Goal: Transaction & Acquisition: Purchase product/service

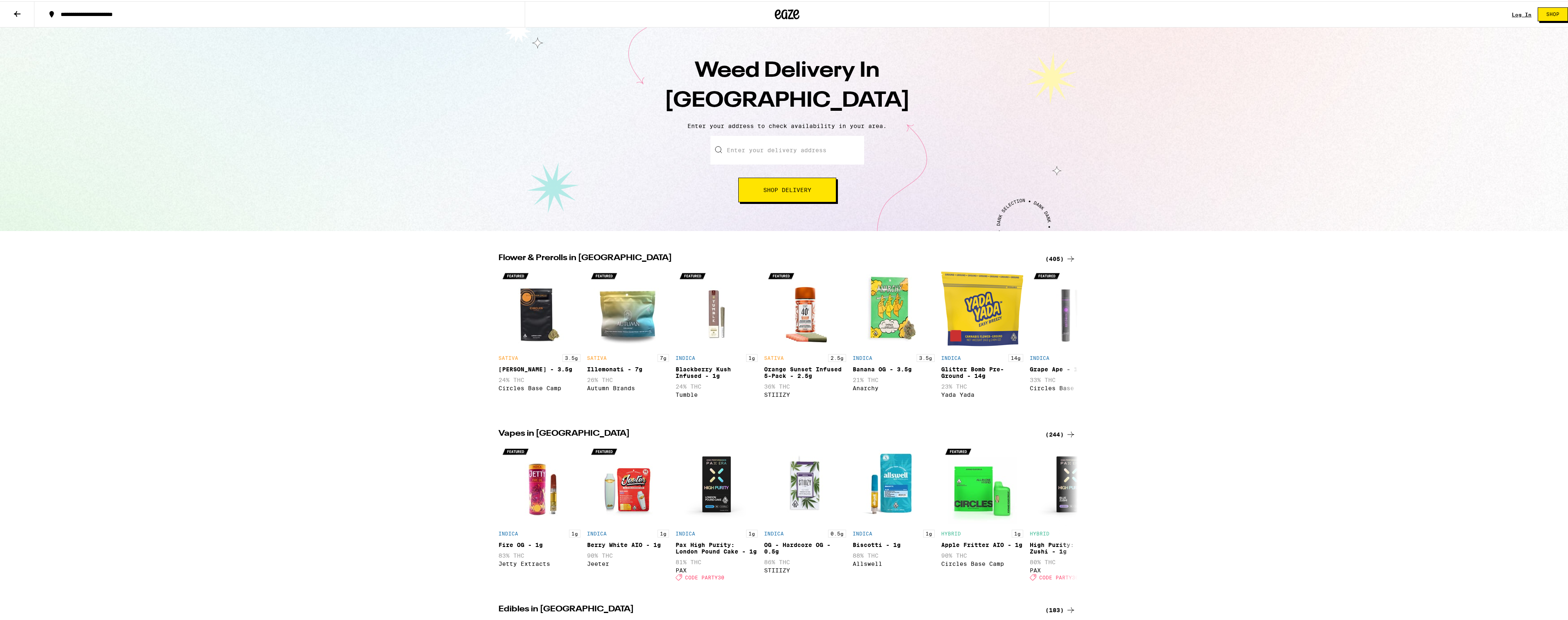
click at [773, 154] on input "Enter your delivery address" at bounding box center [787, 149] width 154 height 29
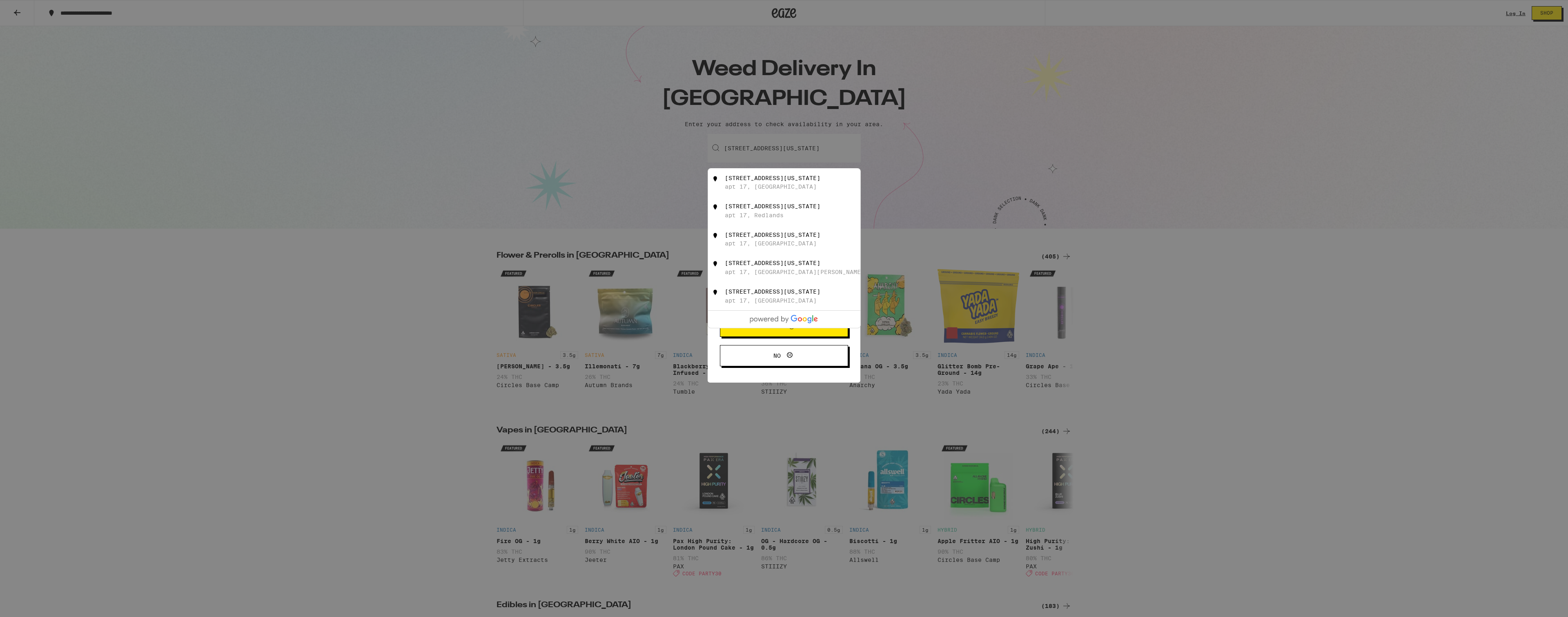
drag, startPoint x: 776, startPoint y: 185, endPoint x: 787, endPoint y: 185, distance: 11.0
click at [778, 185] on div "apt 17, [GEOGRAPHIC_DATA]" at bounding box center [770, 186] width 92 height 6
type input "[STREET_ADDRESS][US_STATE]"
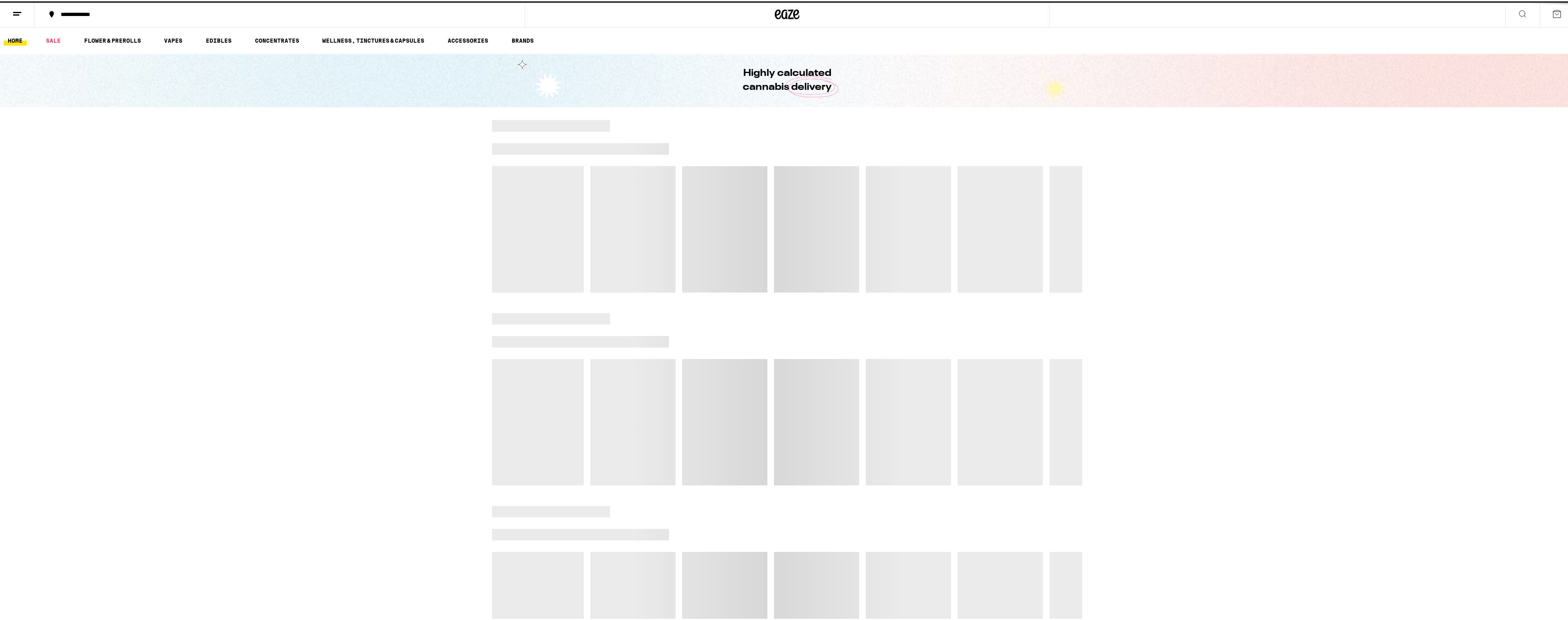
click at [804, 335] on div at bounding box center [875, 340] width 413 height 11
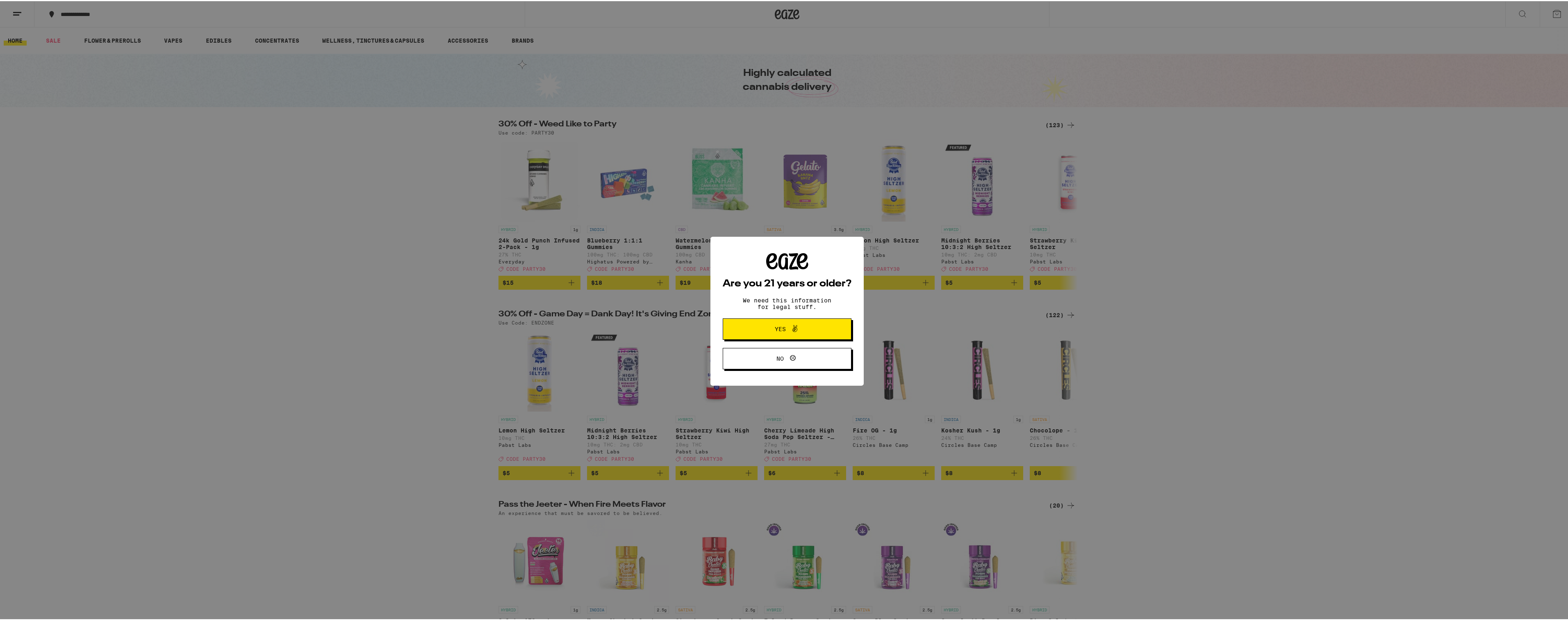
click at [790, 328] on icon at bounding box center [795, 328] width 10 height 10
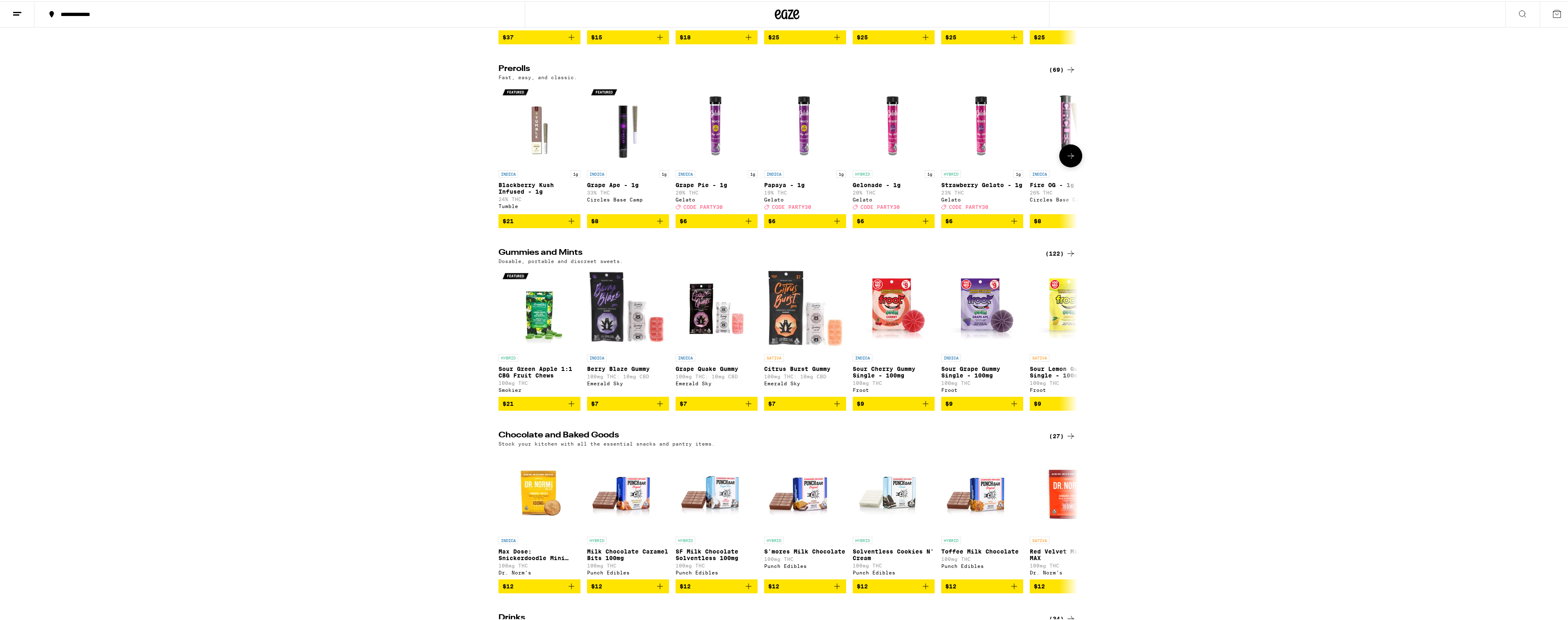
scroll to position [1969, 0]
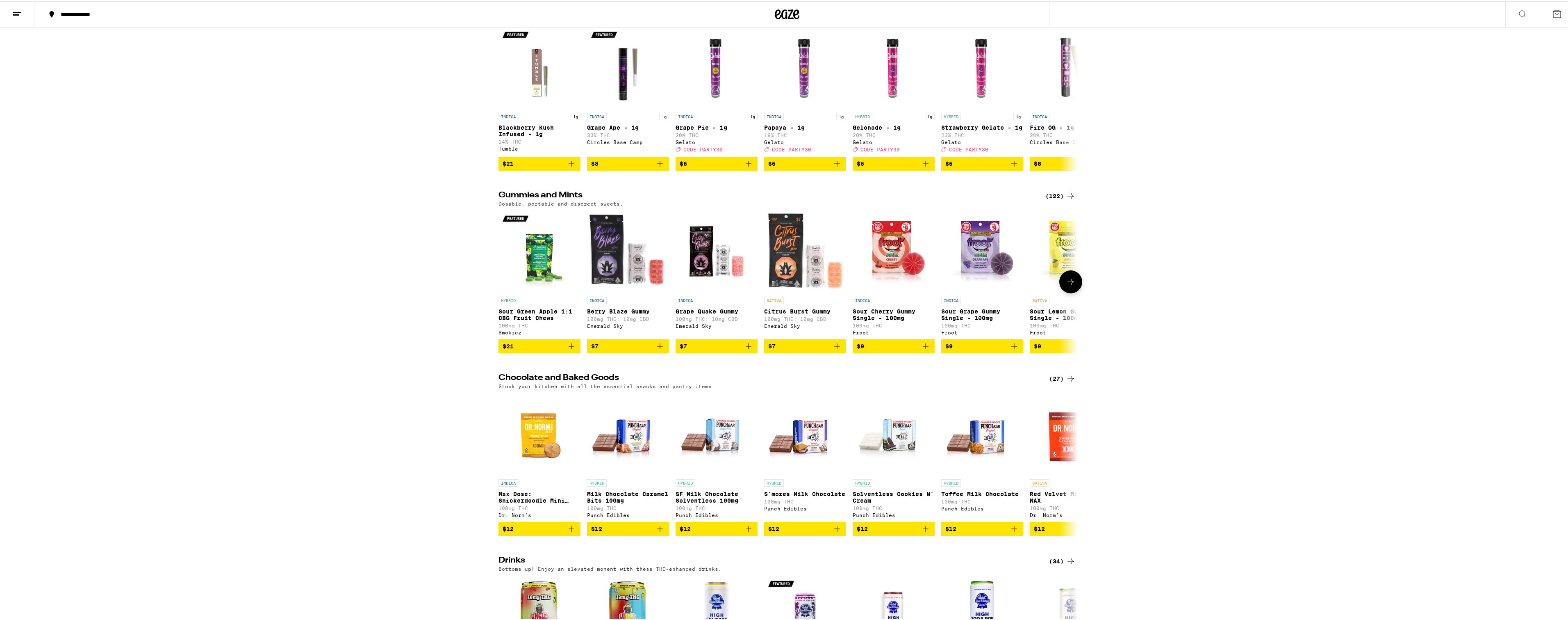
click at [1070, 285] on icon at bounding box center [1071, 281] width 10 height 10
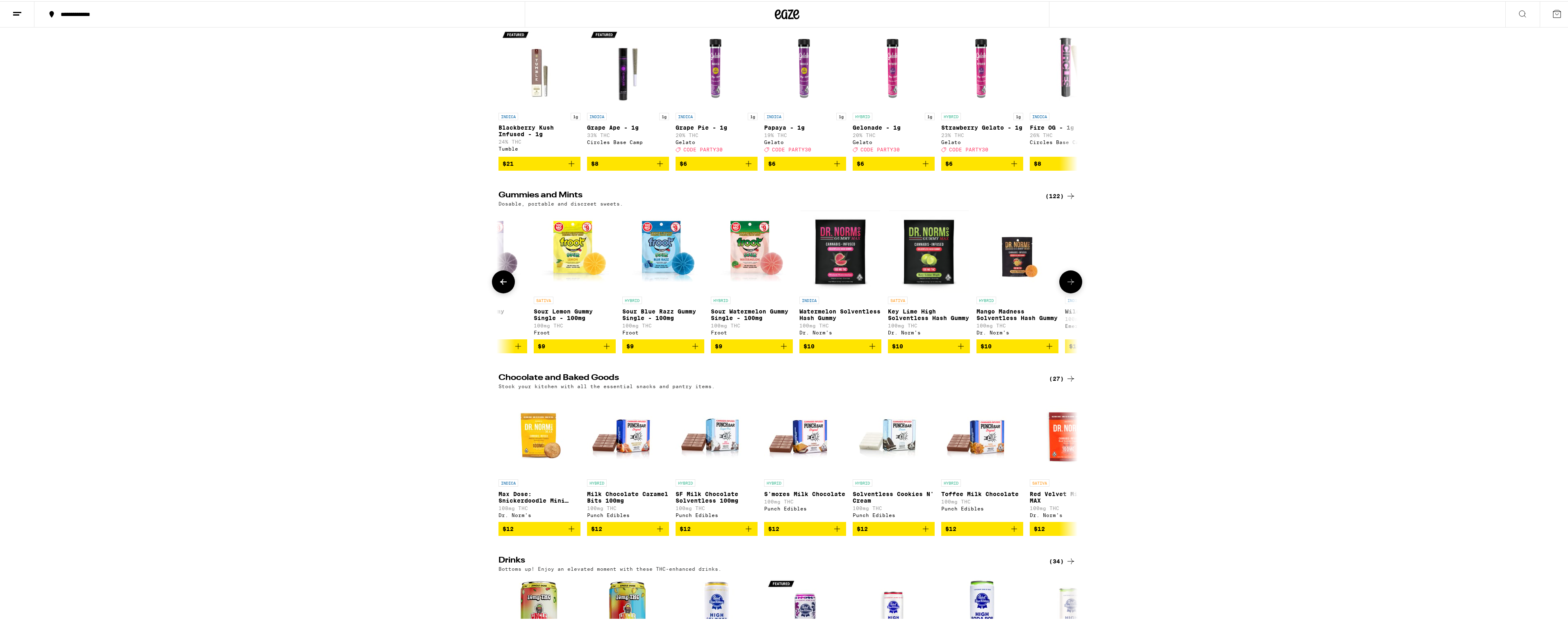
click at [1070, 285] on icon at bounding box center [1071, 281] width 10 height 10
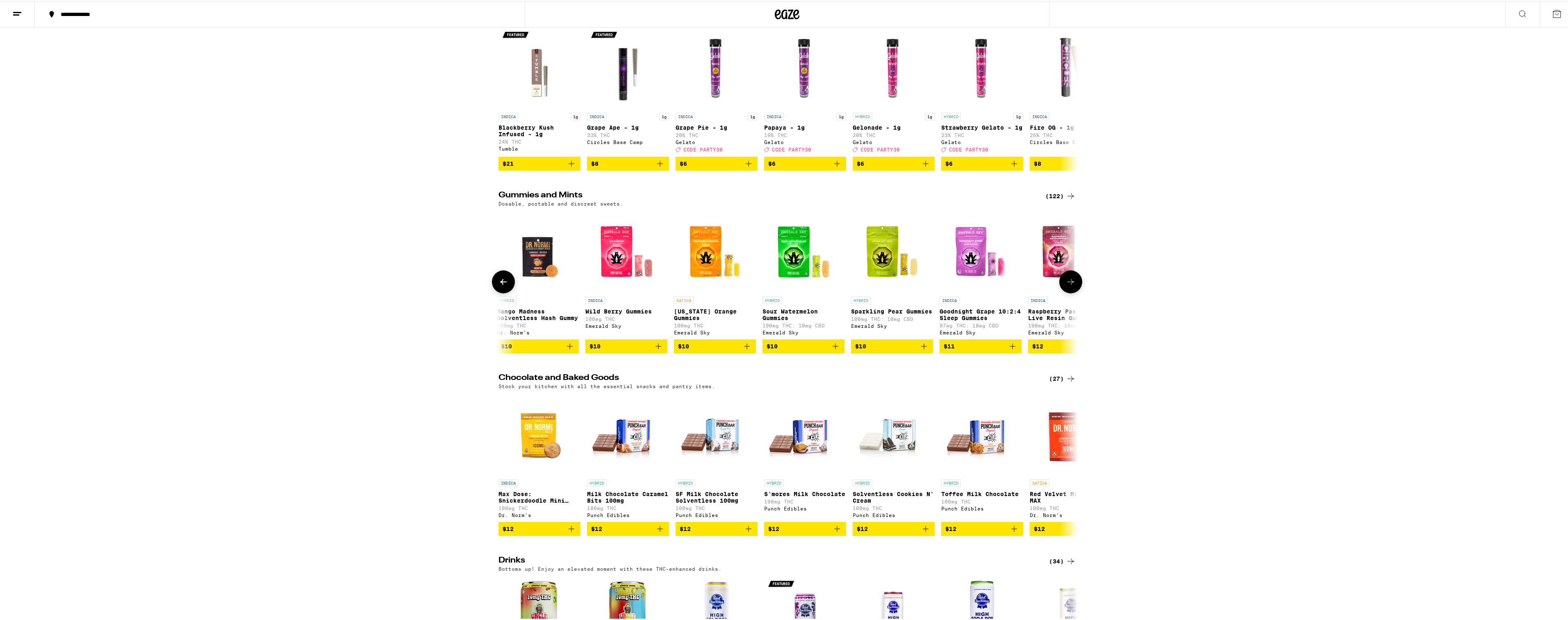
click at [1070, 285] on icon at bounding box center [1071, 281] width 10 height 10
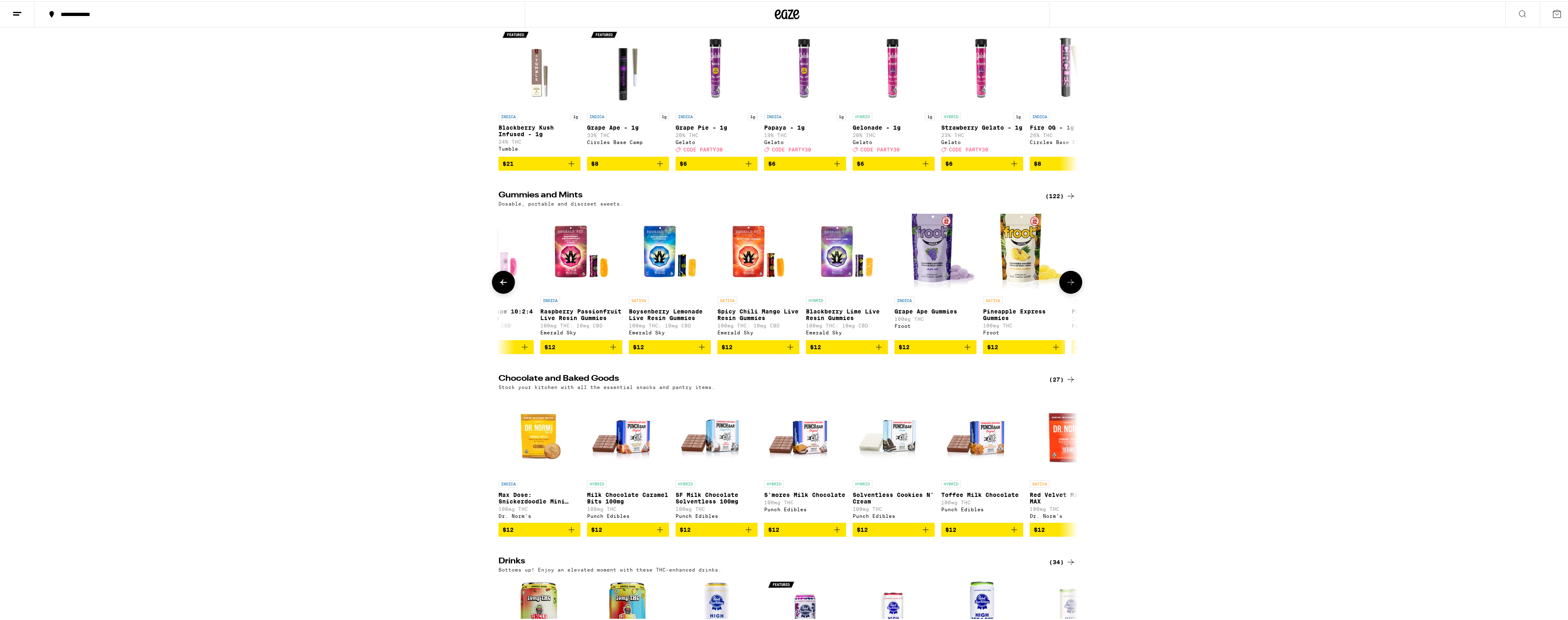
click at [1070, 286] on icon at bounding box center [1071, 281] width 10 height 10
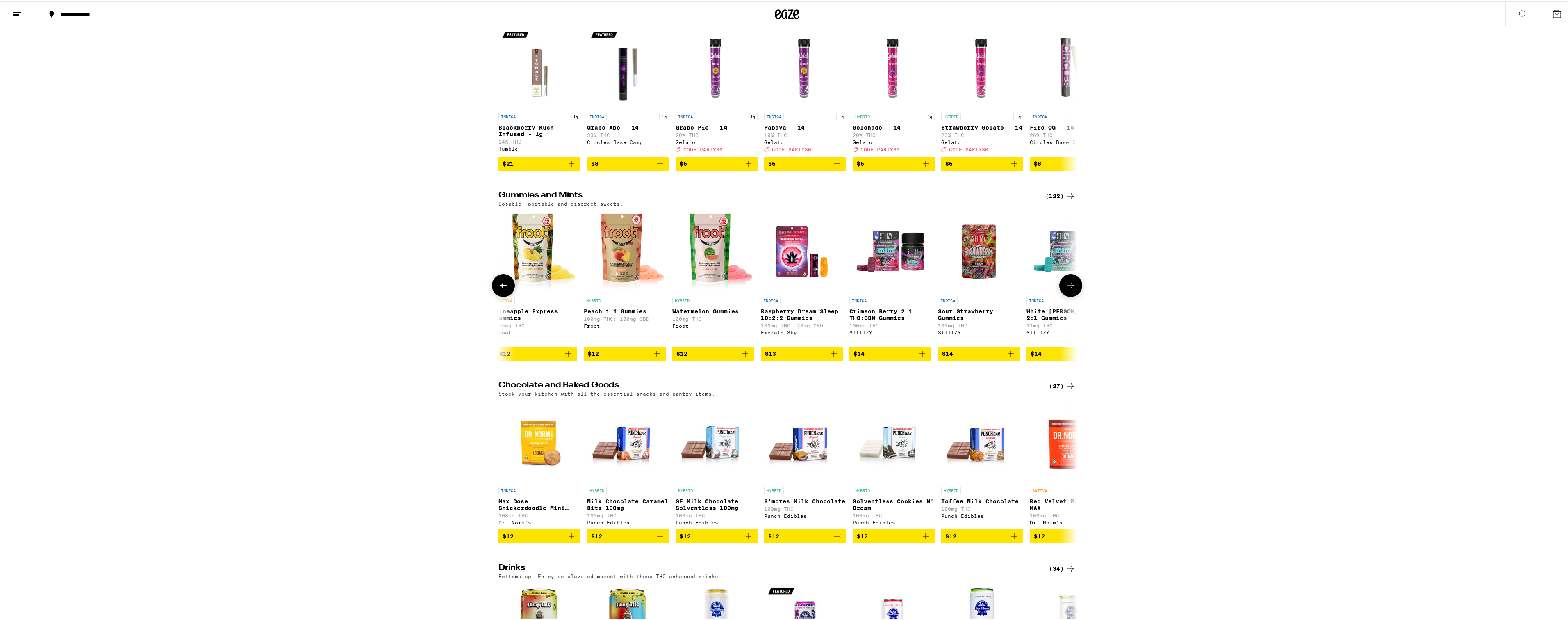
click at [1070, 296] on button at bounding box center [1071, 285] width 23 height 23
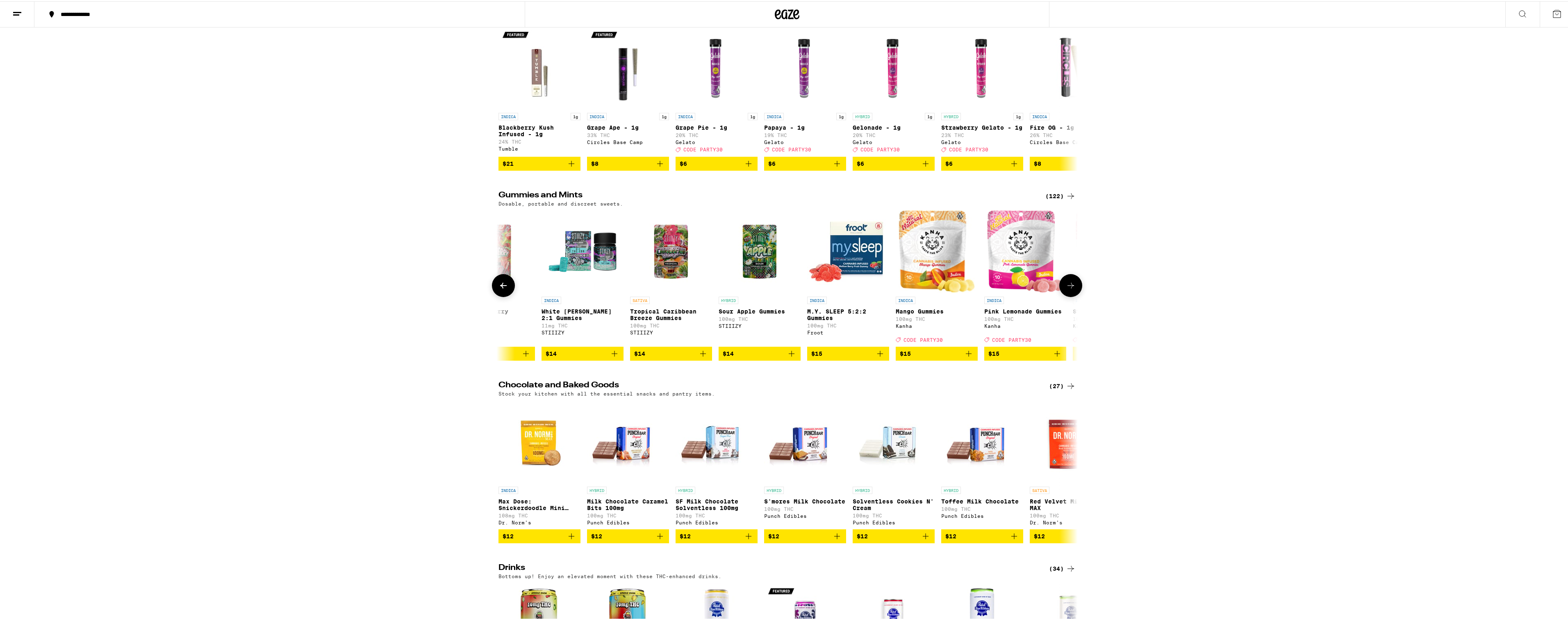
scroll to position [0, 2439]
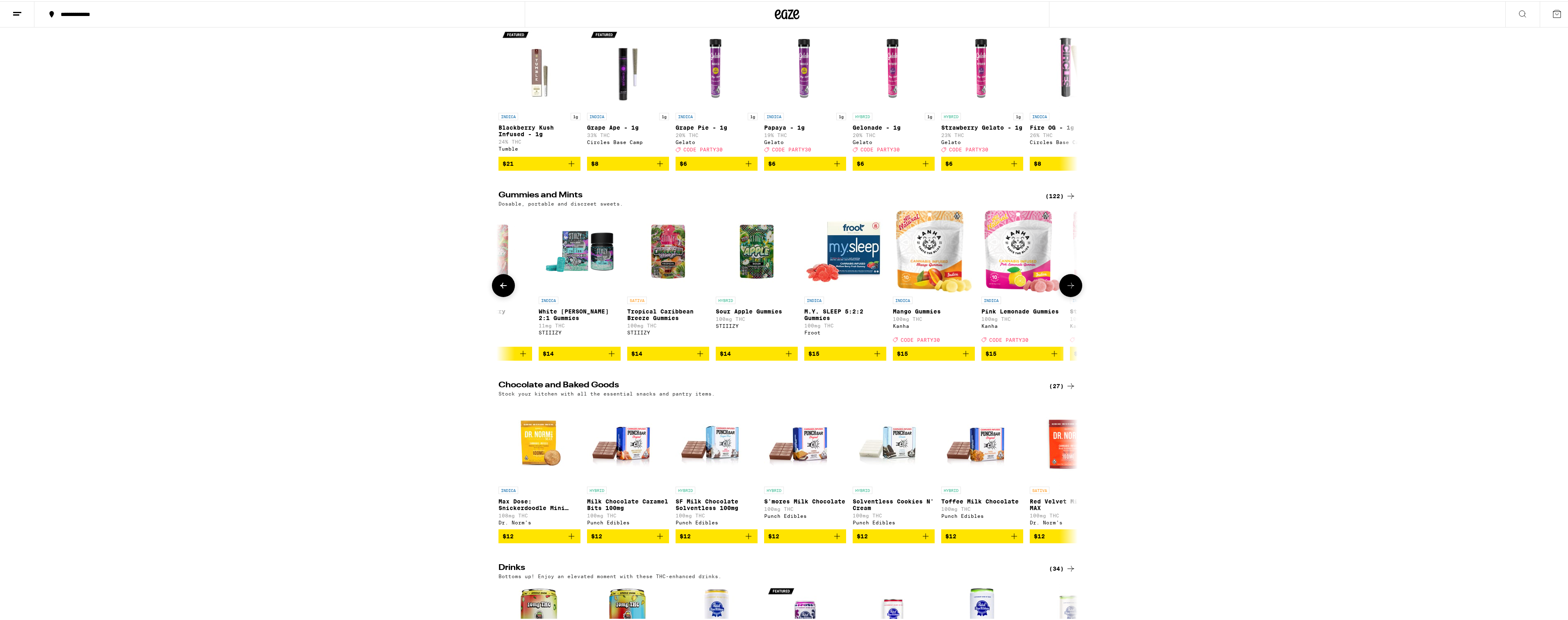
click at [1070, 296] on button at bounding box center [1071, 285] width 23 height 23
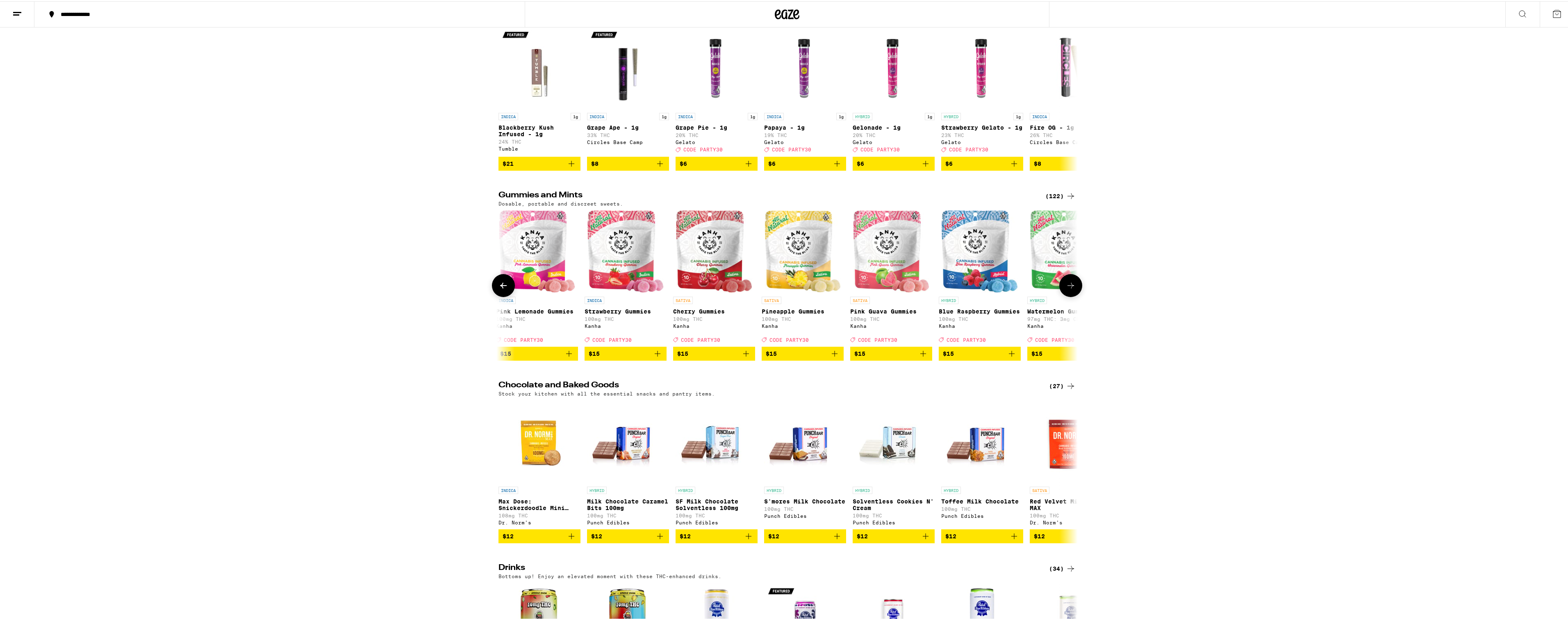
scroll to position [0, 2927]
click at [1070, 296] on button at bounding box center [1071, 285] width 23 height 23
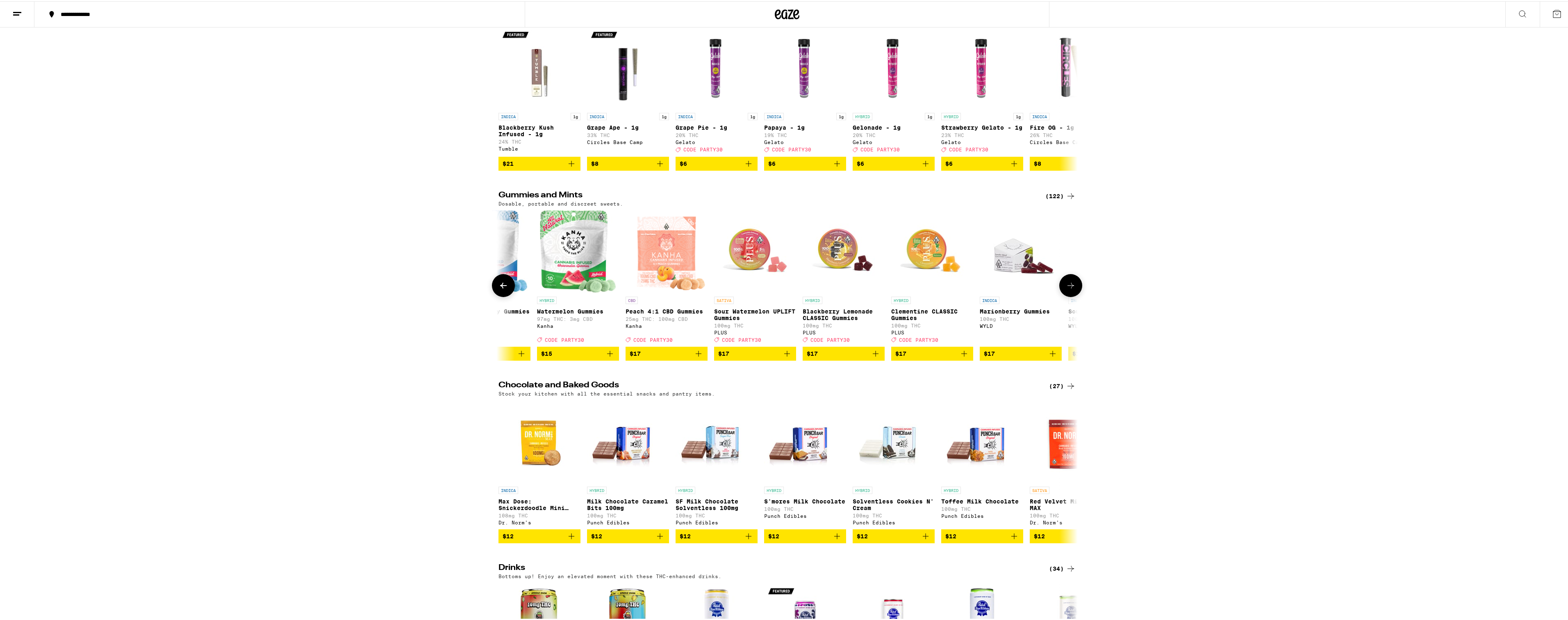
click at [1070, 296] on button at bounding box center [1071, 285] width 23 height 23
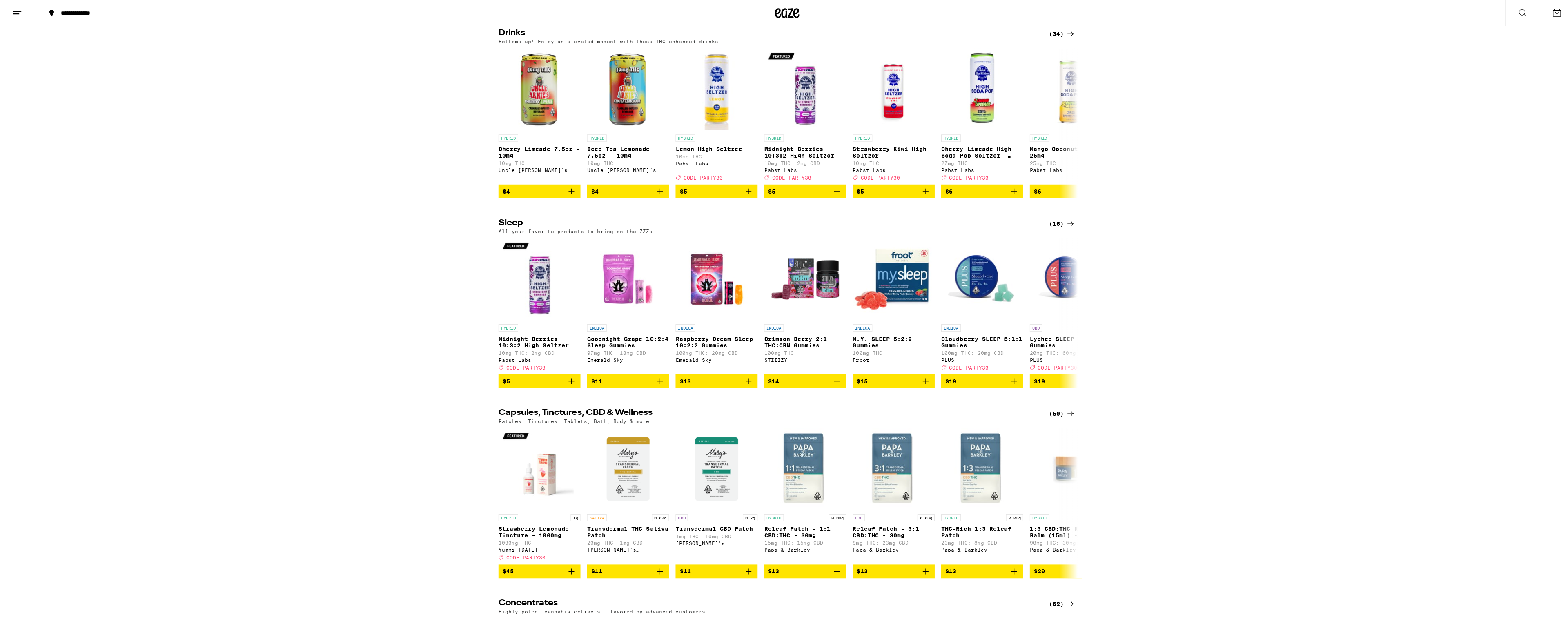
scroll to position [2735, 0]
